Goal: Communication & Community: Answer question/provide support

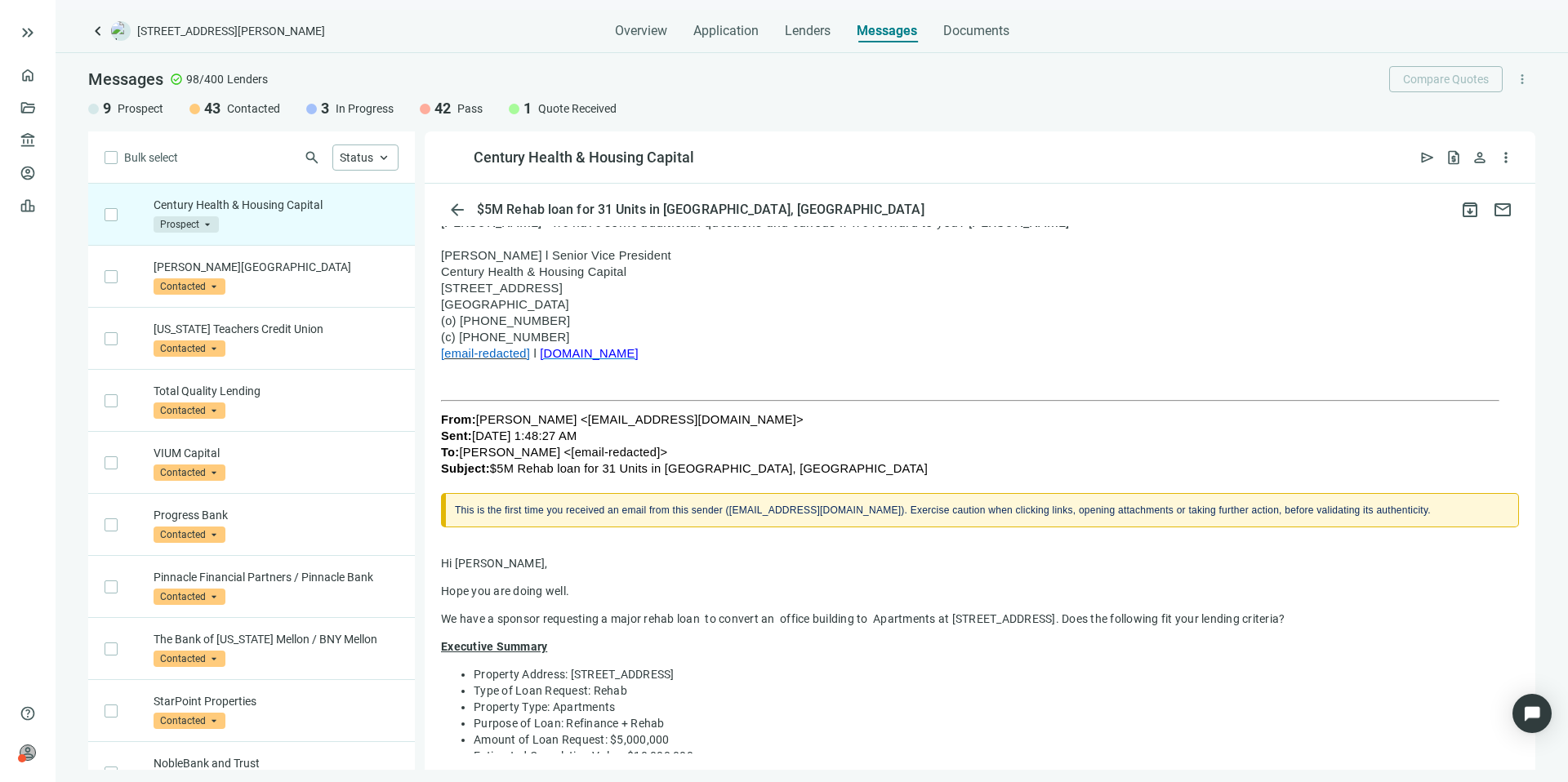
scroll to position [53, 0]
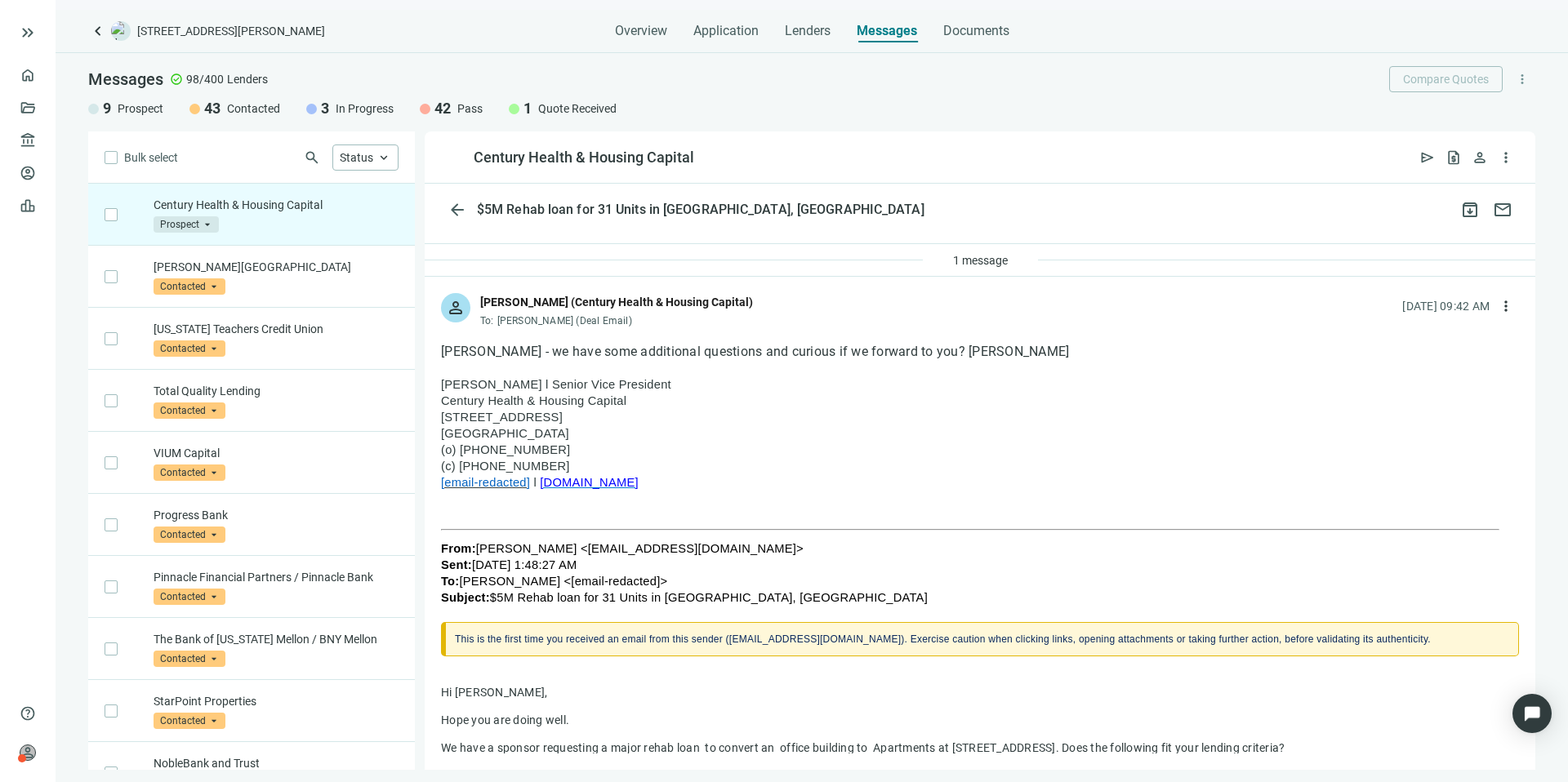
click at [566, 481] on span "[DOMAIN_NAME]" at bounding box center [589, 482] width 99 height 13
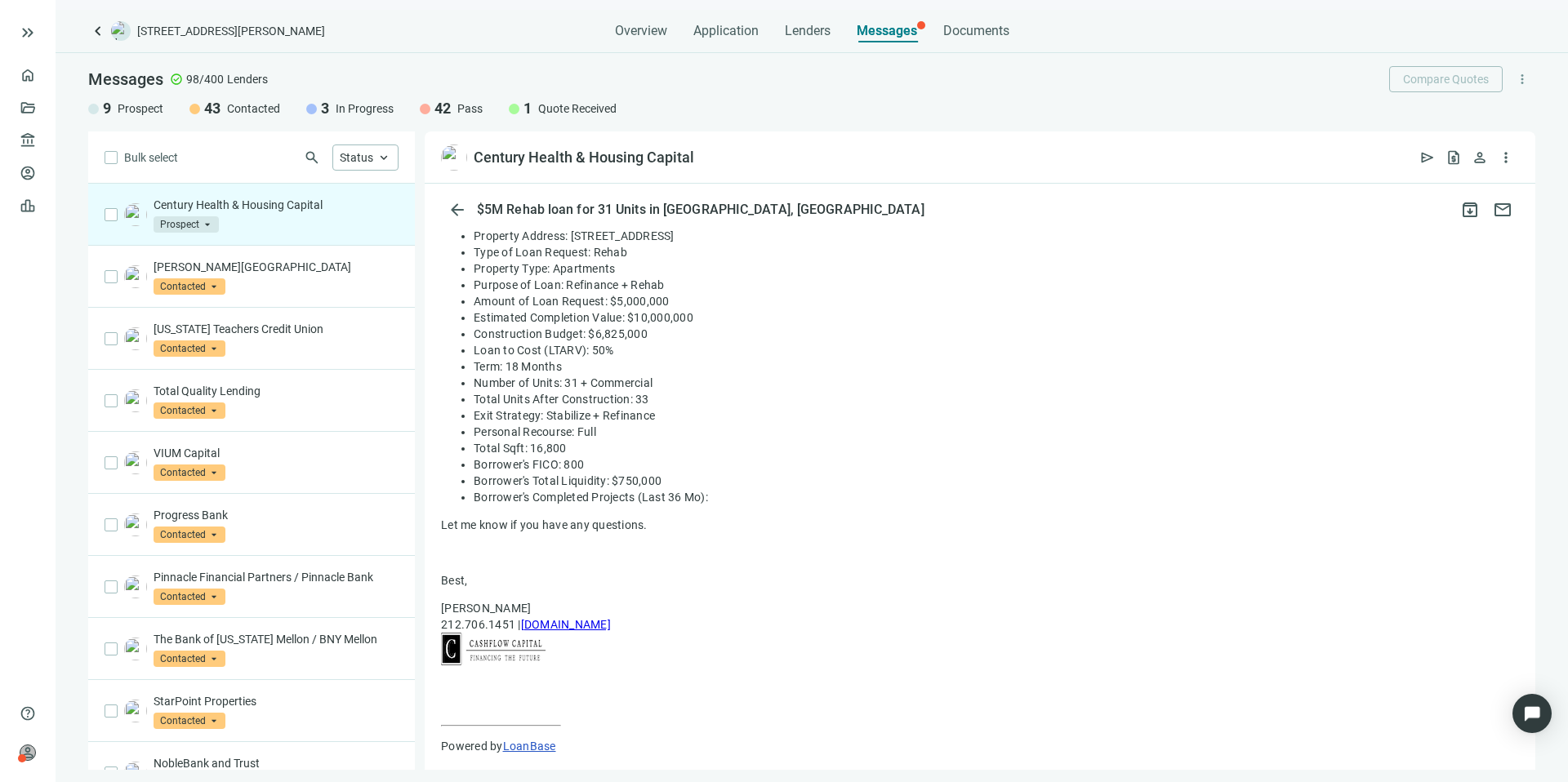
scroll to position [750, 0]
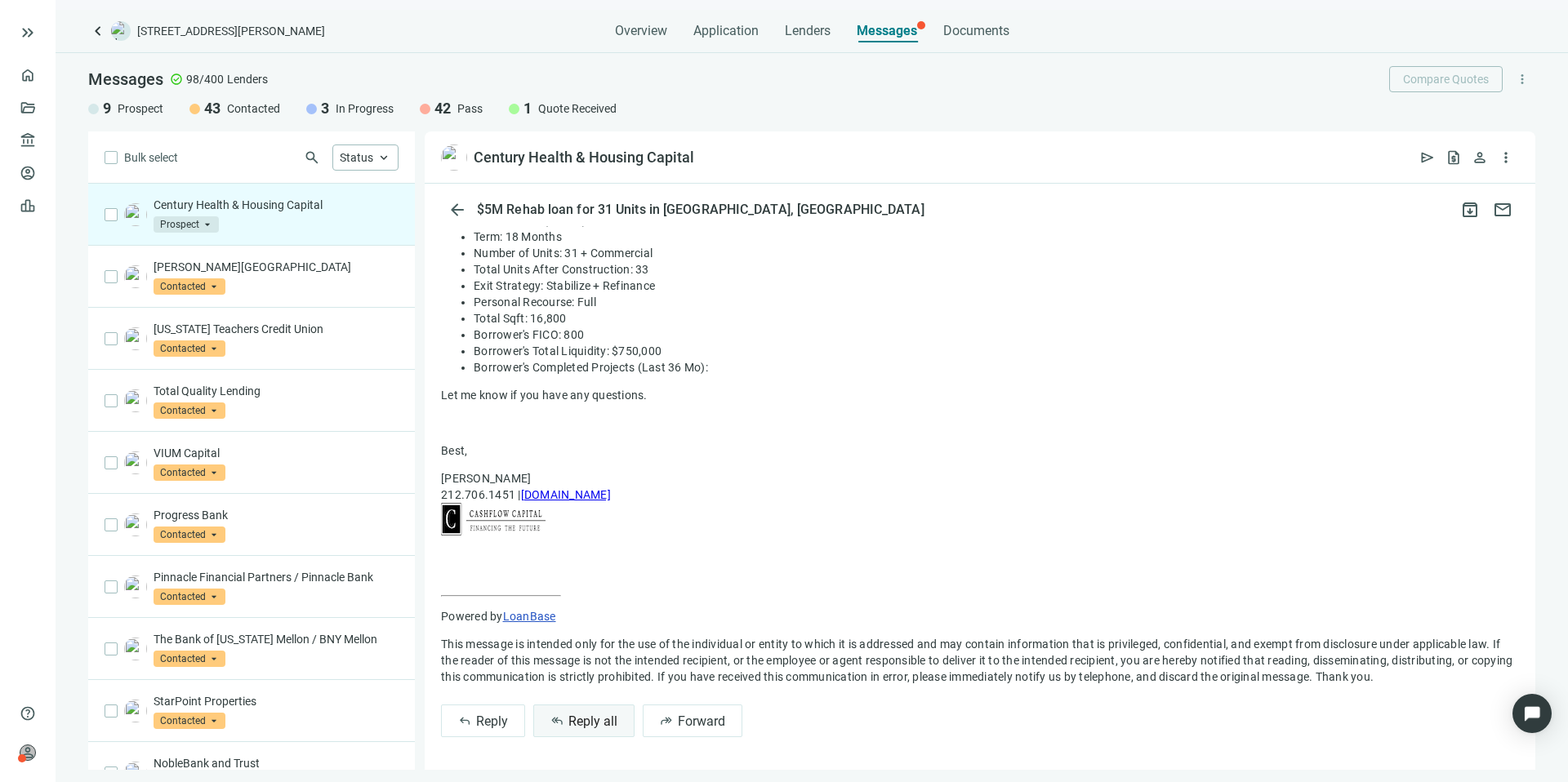
click at [604, 721] on span "Reply all" at bounding box center [592, 721] width 49 height 16
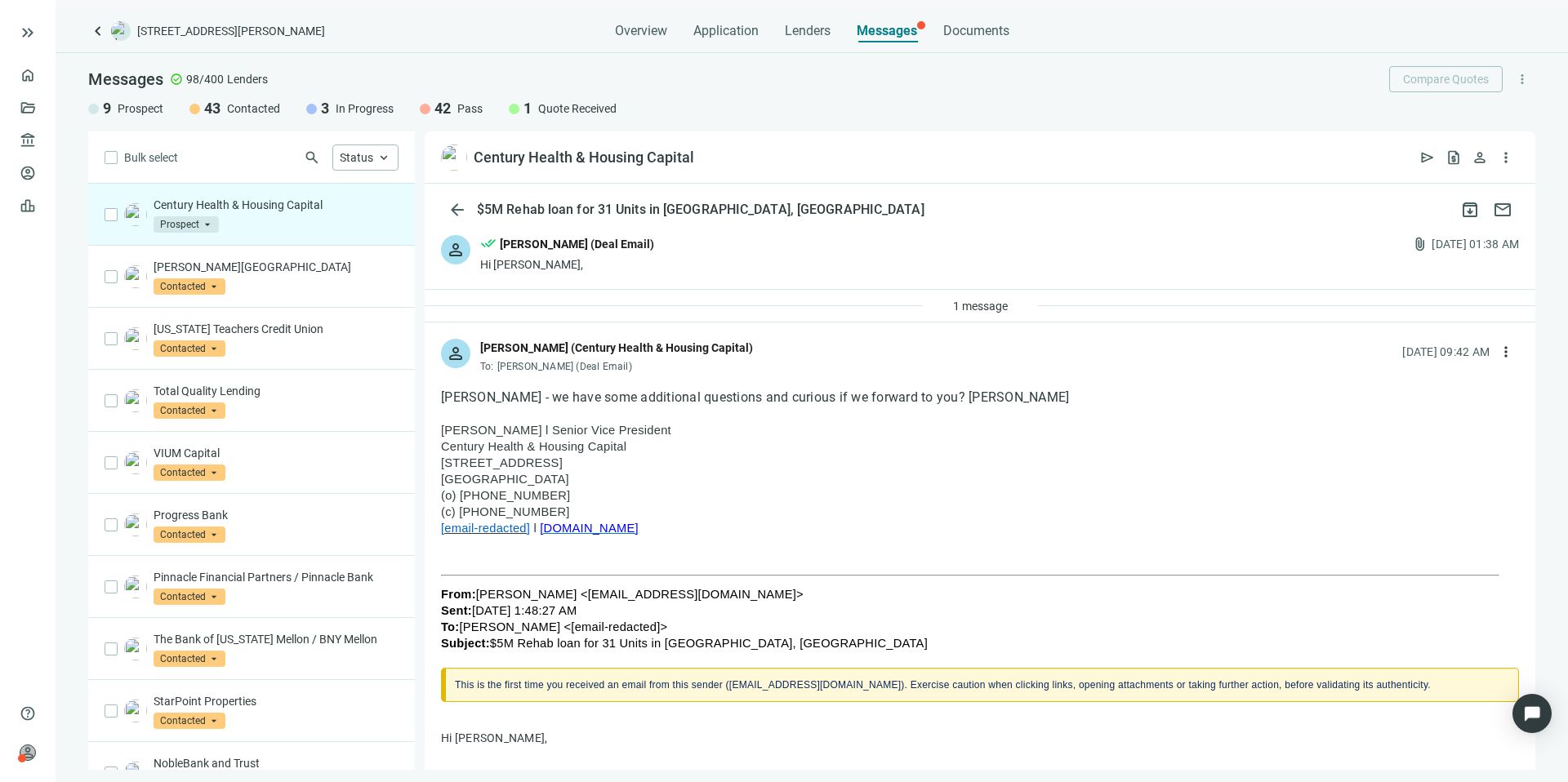
scroll to position [0, 0]
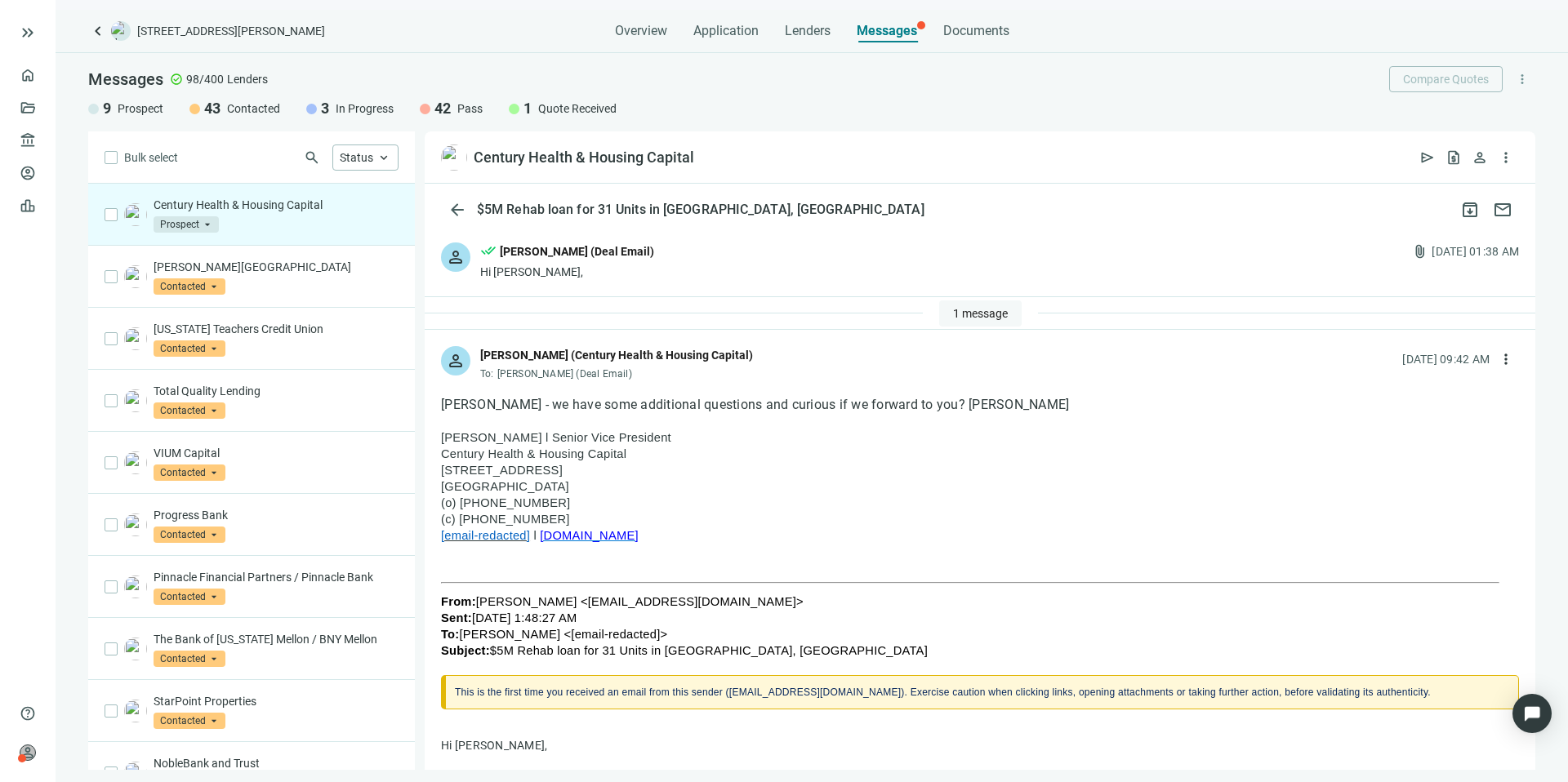
click at [955, 317] on span "1 message" at bounding box center [981, 314] width 55 height 13
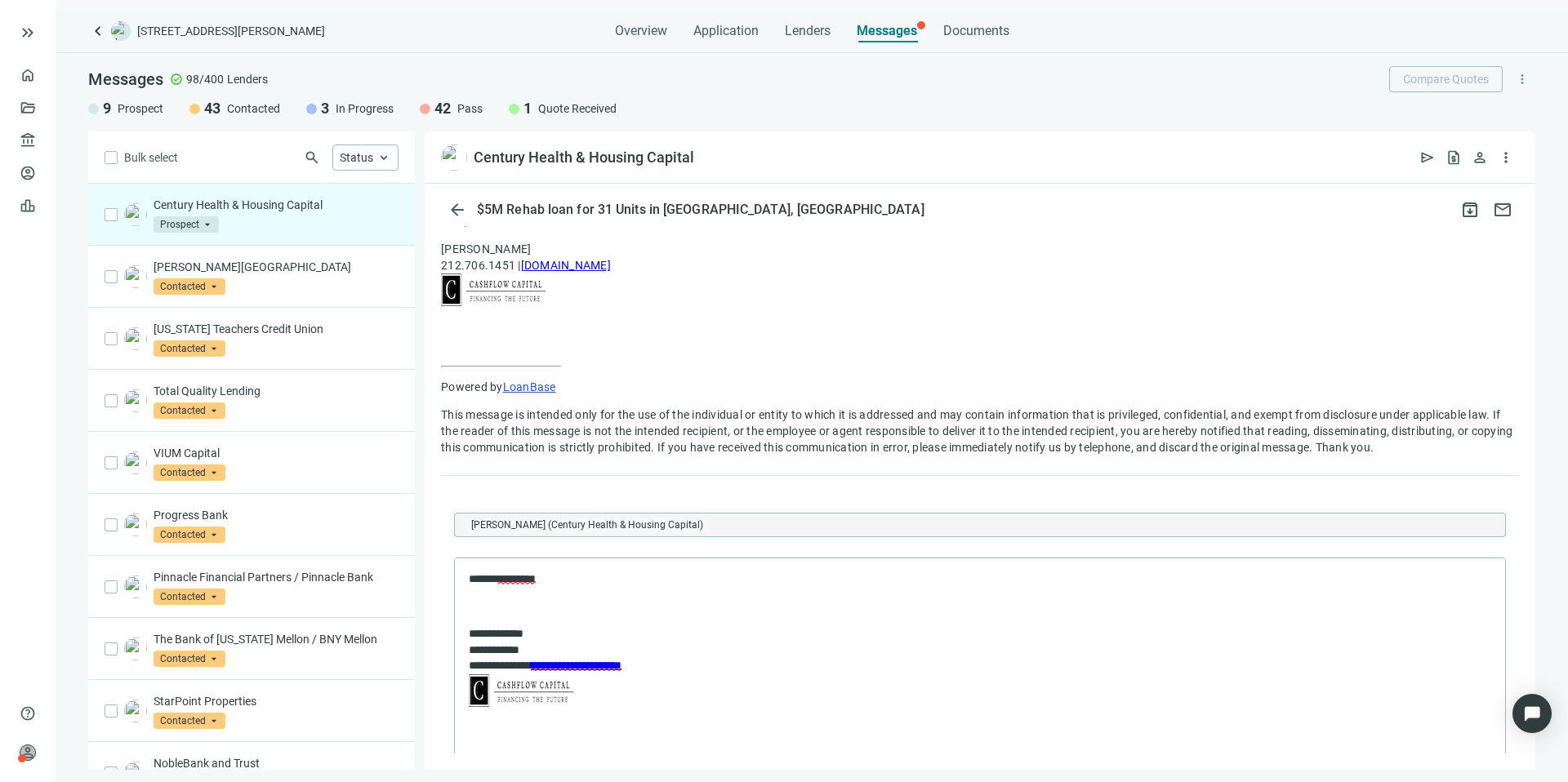
scroll to position [1104, 0]
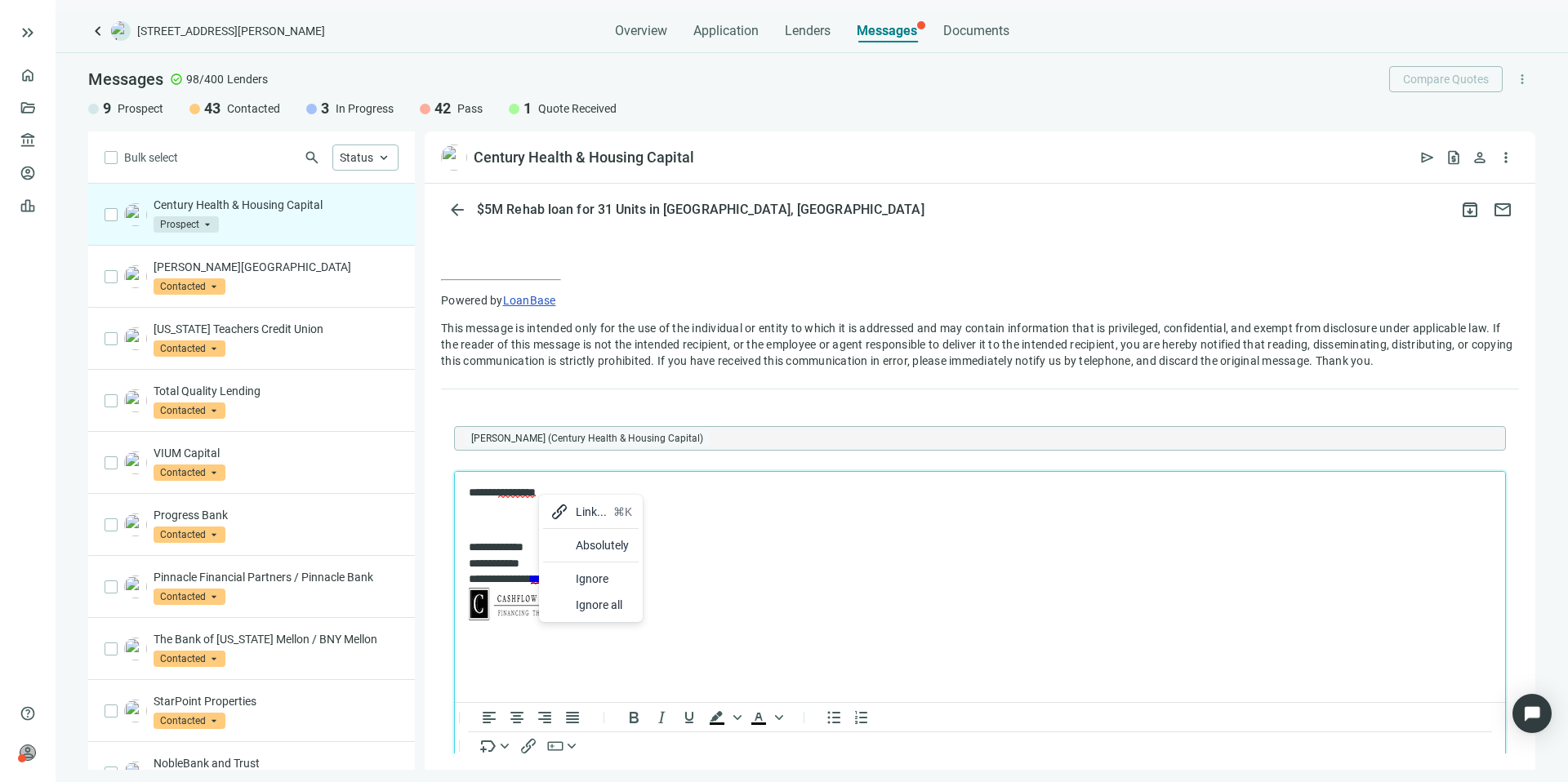
click at [573, 543] on div "Absolutely" at bounding box center [590, 545] width 96 height 26
click at [533, 745] on icon "Insert/edit link" at bounding box center [528, 746] width 20 height 20
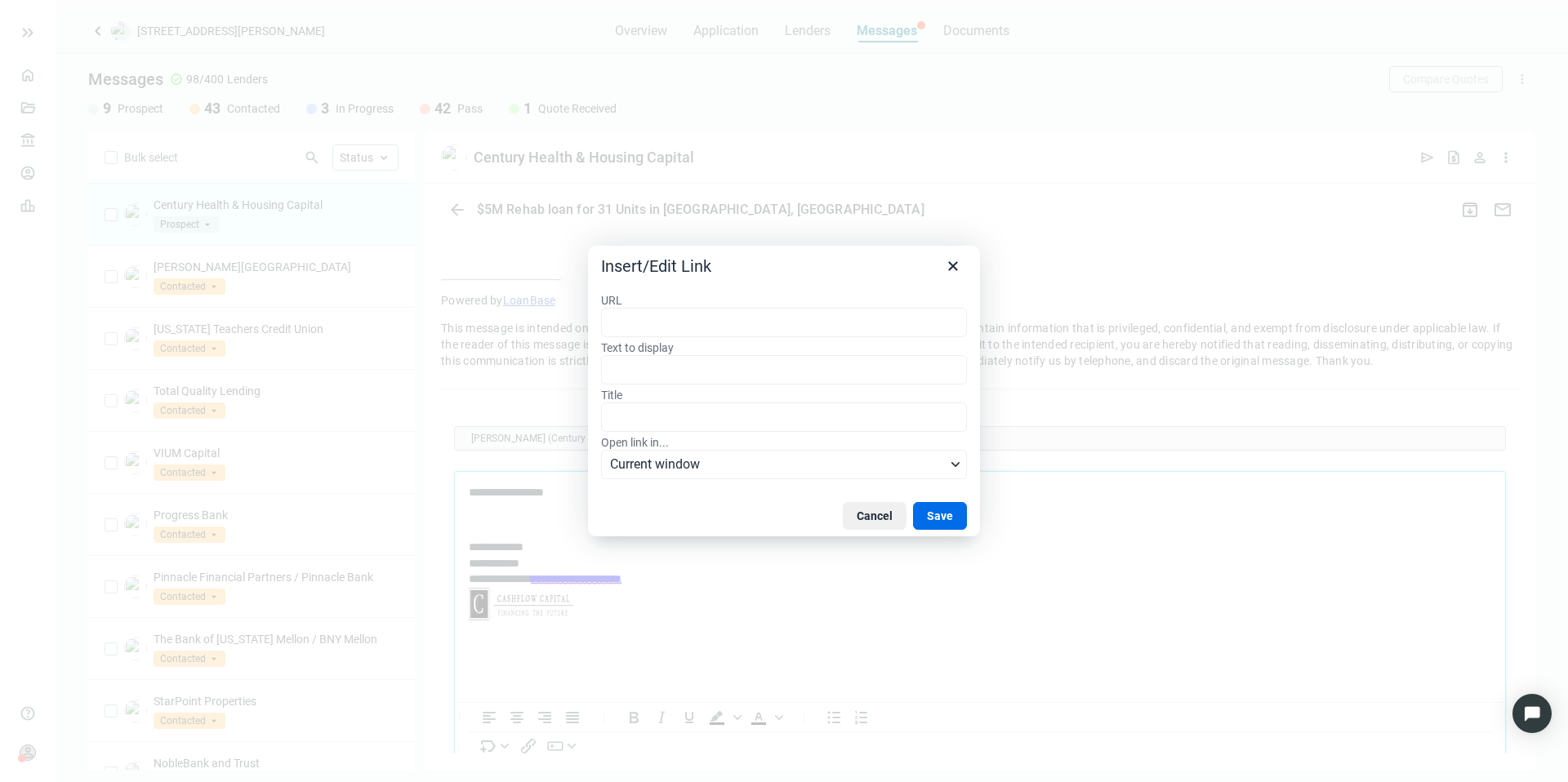
type input "**********"
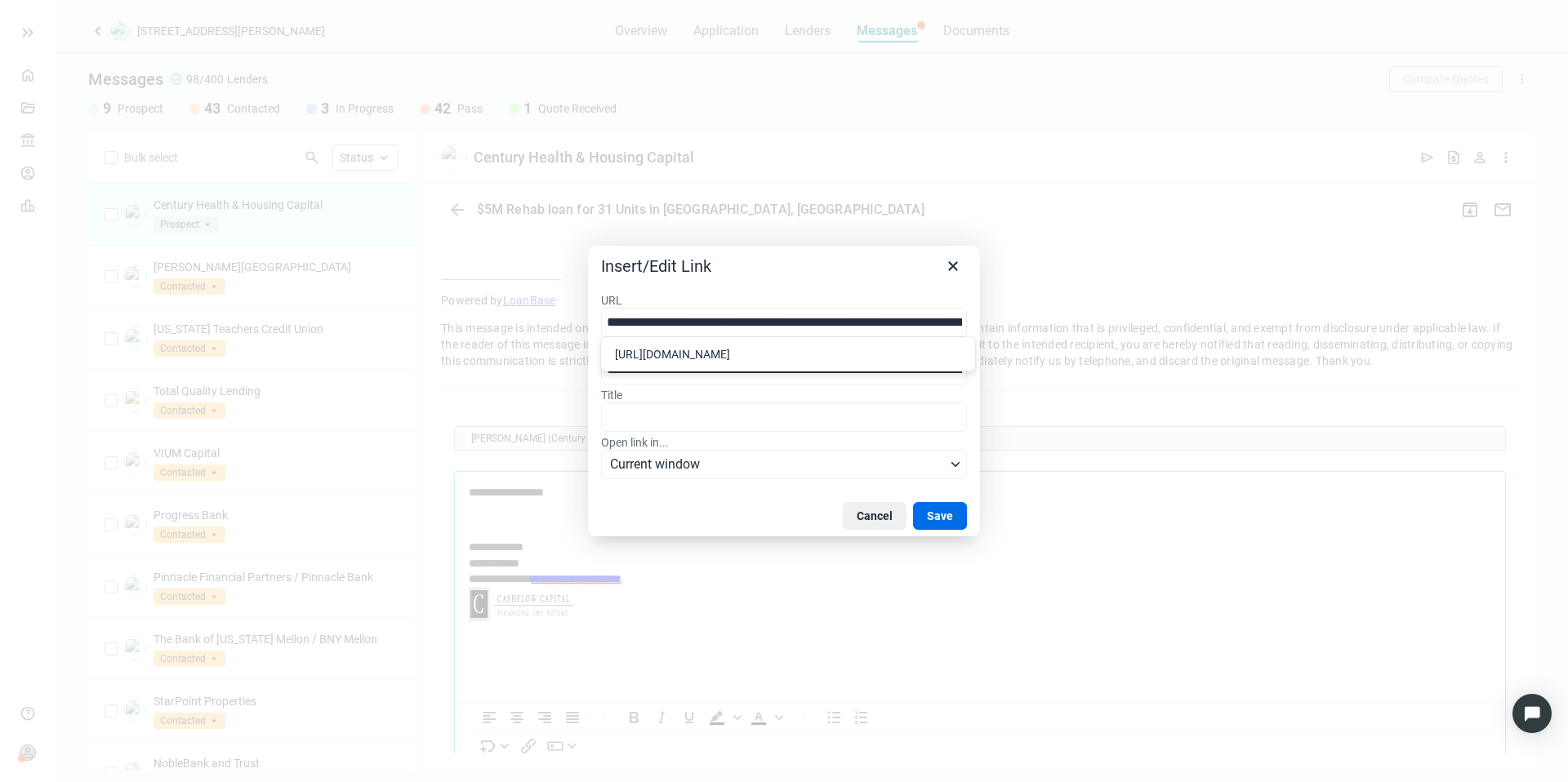
scroll to position [0, 503]
click at [933, 516] on button "Save" at bounding box center [939, 516] width 54 height 27
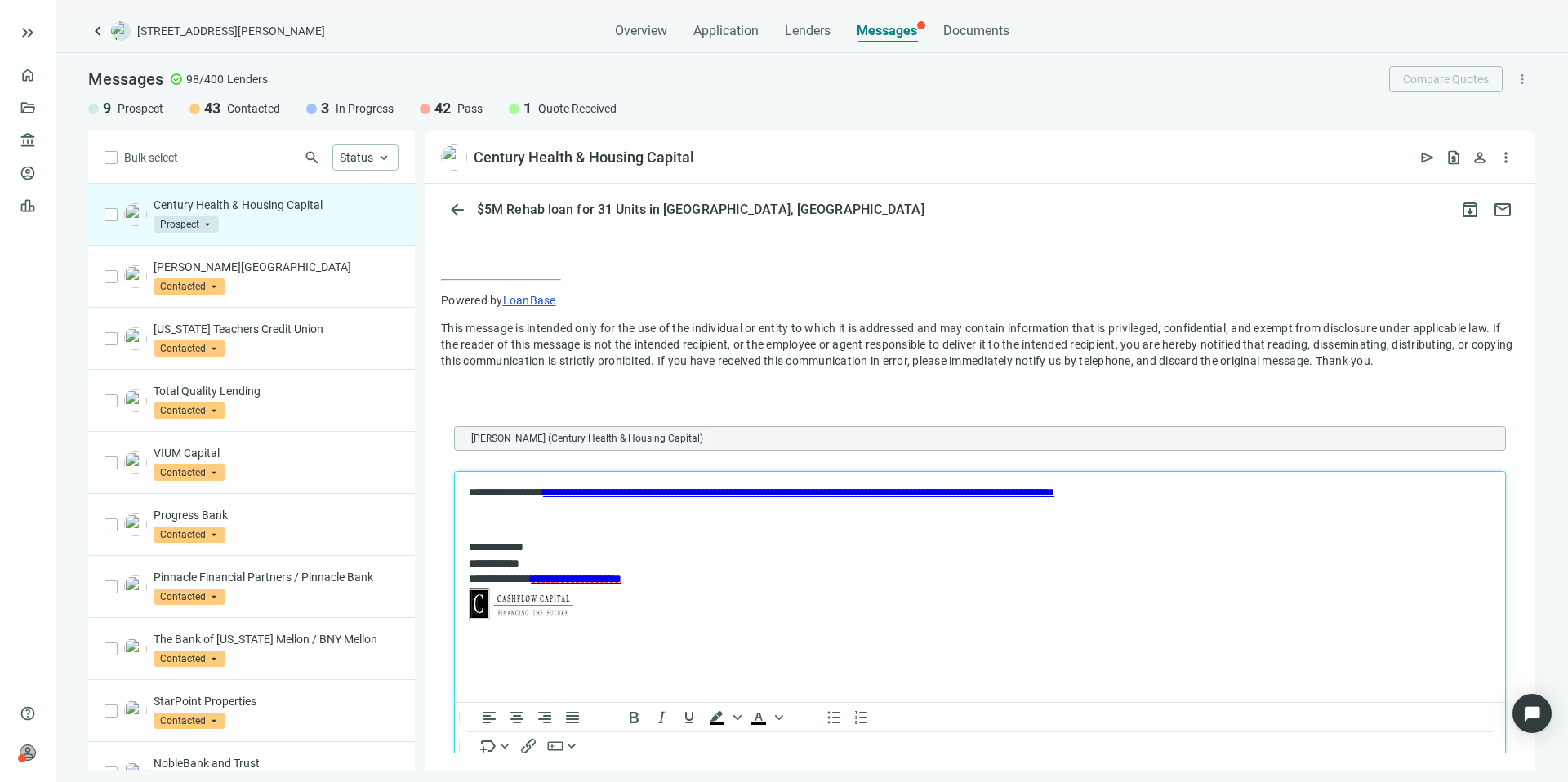
click at [556, 495] on p "**********" at bounding box center [971, 493] width 1006 height 17
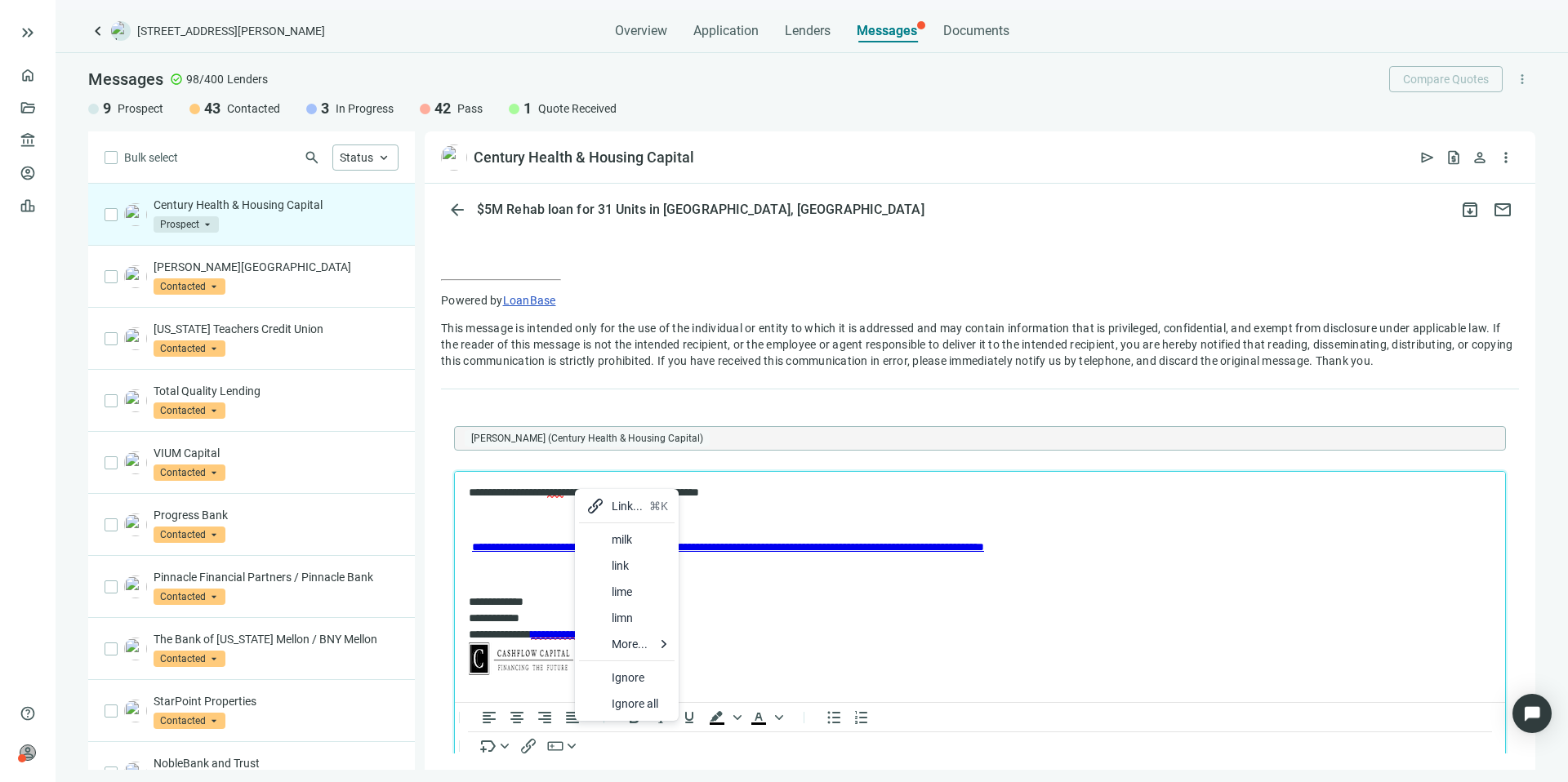
click at [620, 569] on div "link" at bounding box center [640, 566] width 56 height 20
click at [625, 494] on span "***" at bounding box center [619, 492] width 12 height 12
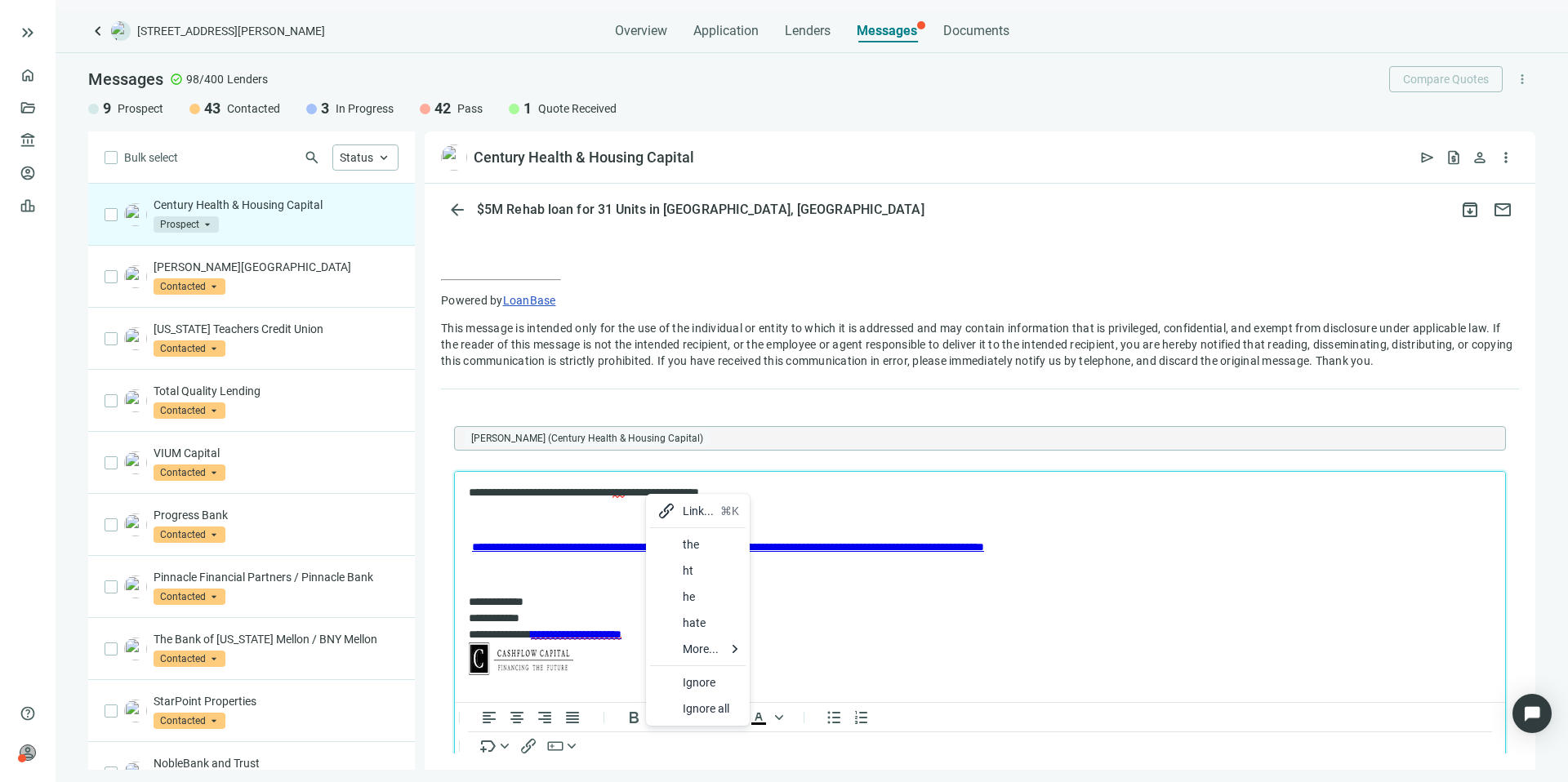
click at [674, 550] on div at bounding box center [667, 545] width 20 height 20
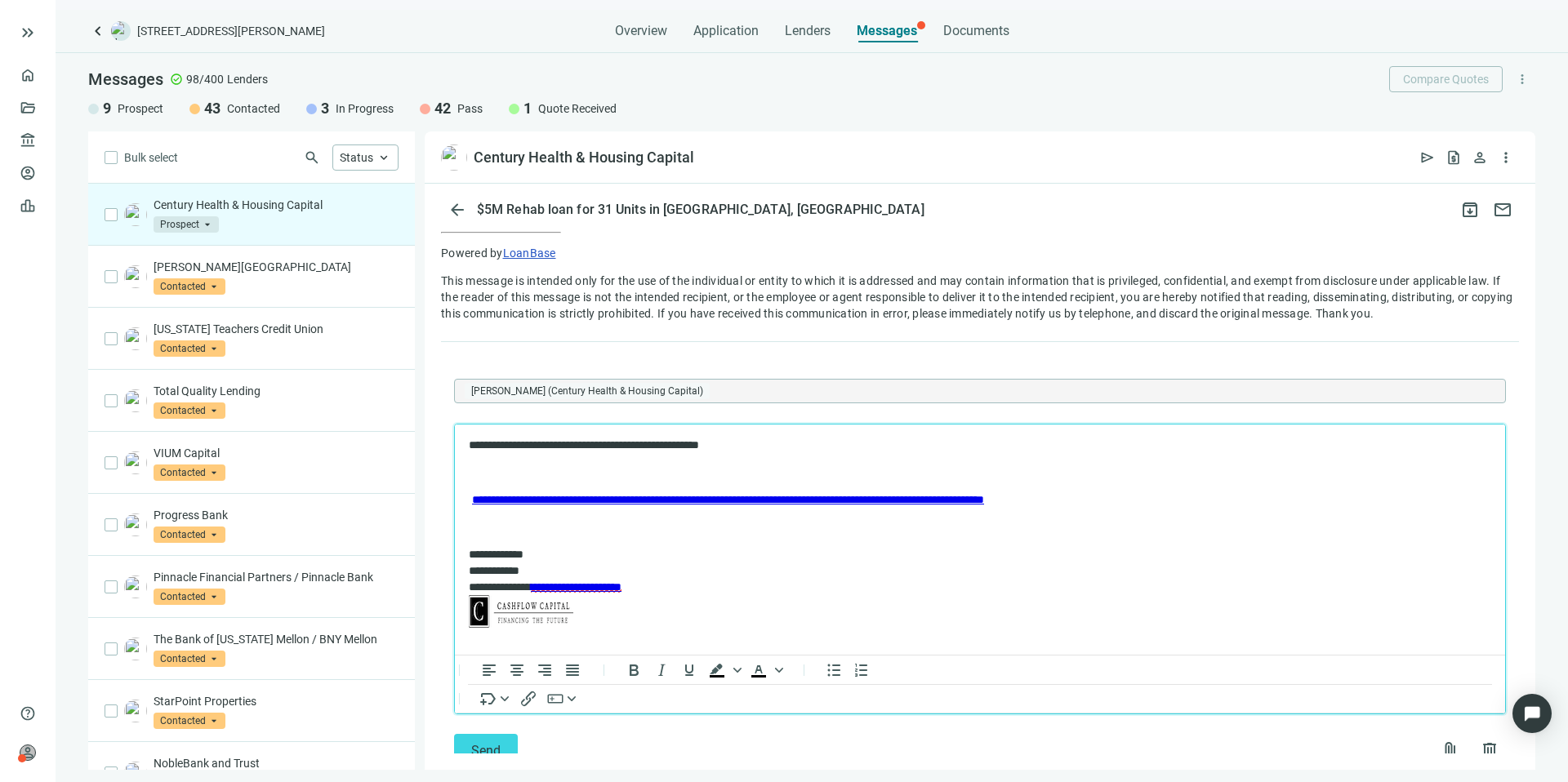
scroll to position [1195, 0]
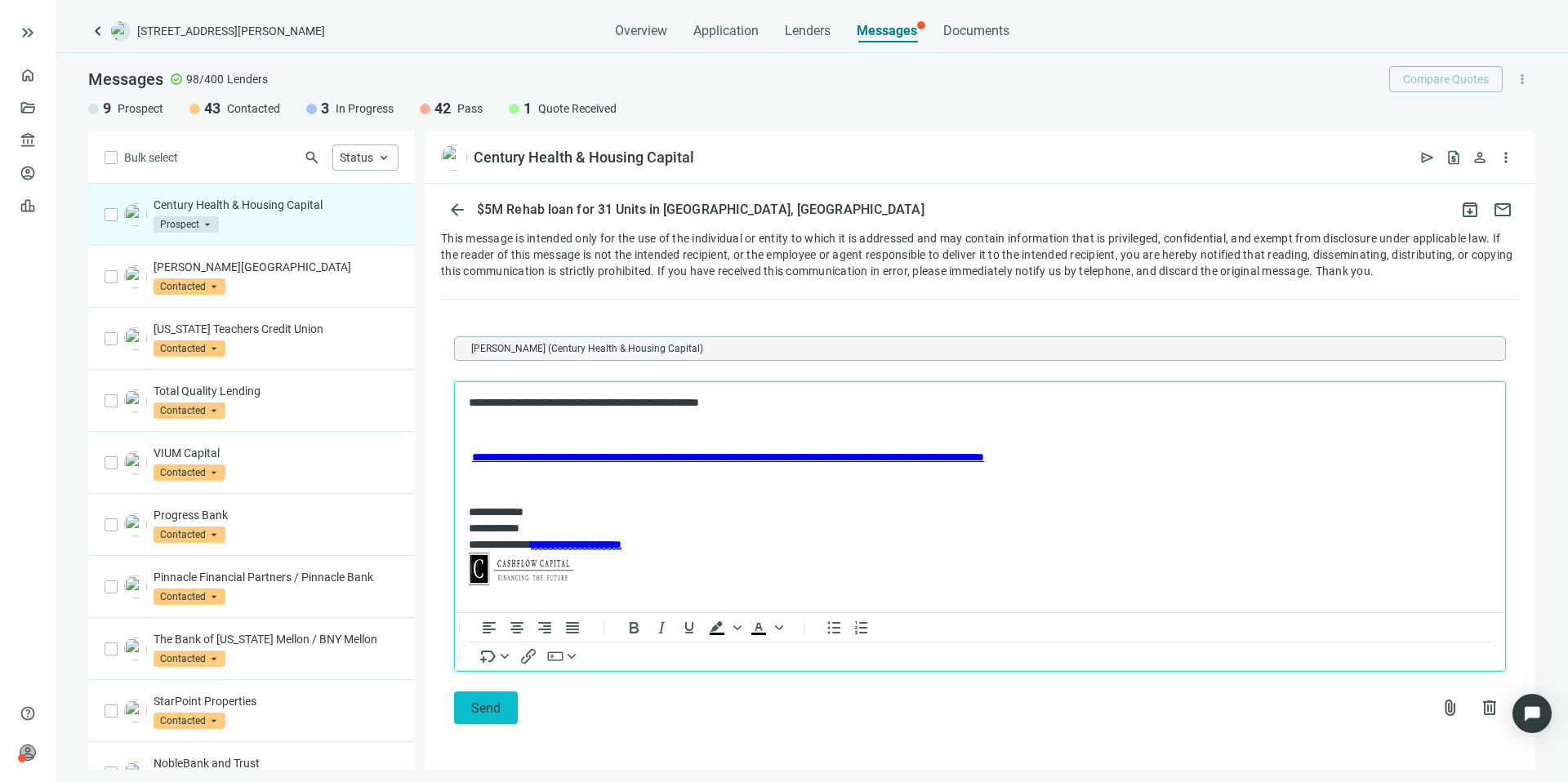
click at [501, 701] on button "Send" at bounding box center [486, 707] width 64 height 32
